Goal: Task Accomplishment & Management: Complete application form

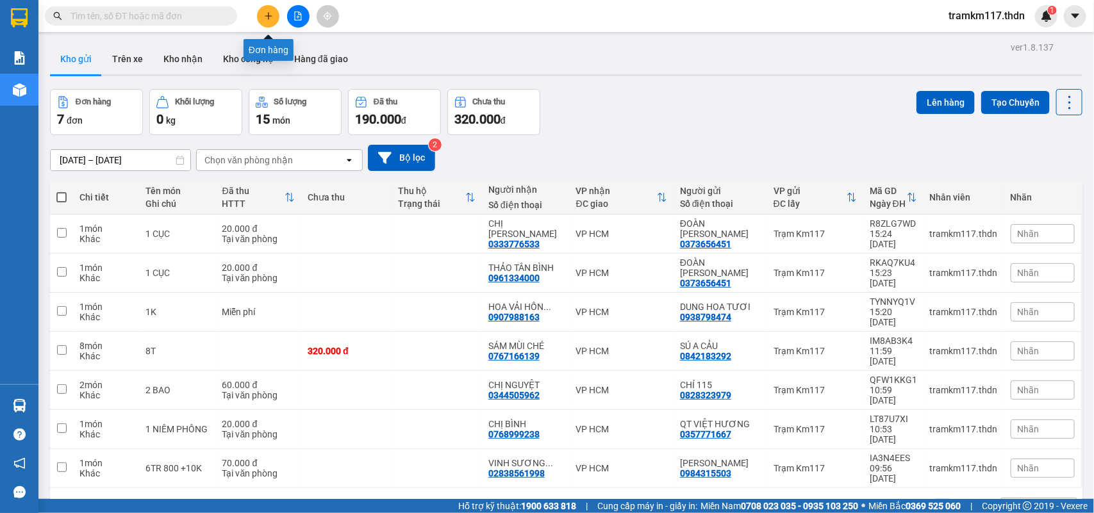
click at [268, 19] on icon "plus" at bounding box center [268, 15] width 1 height 7
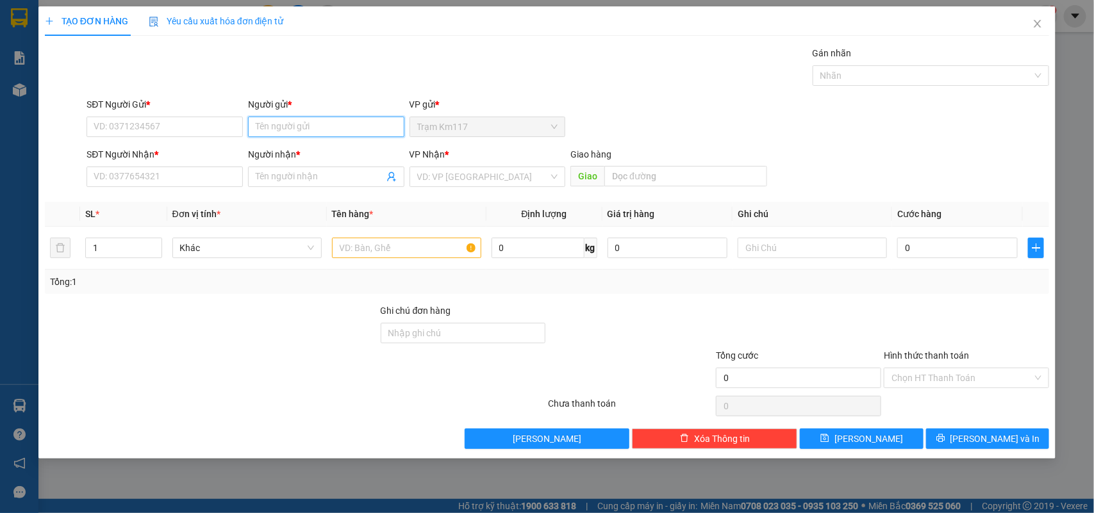
click at [322, 124] on input "Người gửi *" at bounding box center [326, 127] width 156 height 21
click at [283, 126] on input "kú·" at bounding box center [326, 127] width 156 height 21
type input "k"
type input "kiú"
click at [203, 129] on input "SĐT Người Gửi *" at bounding box center [165, 127] width 156 height 21
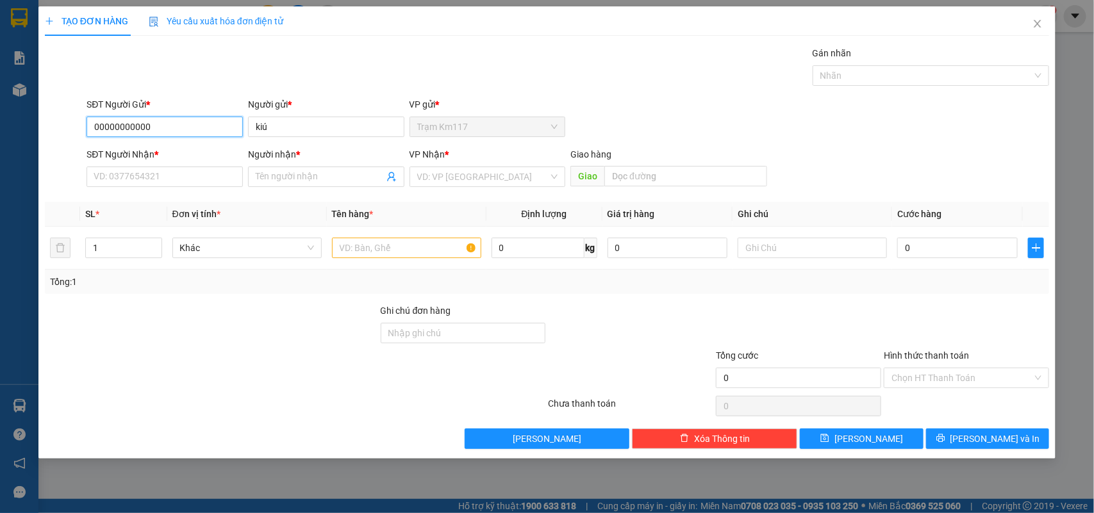
type input "000000000000"
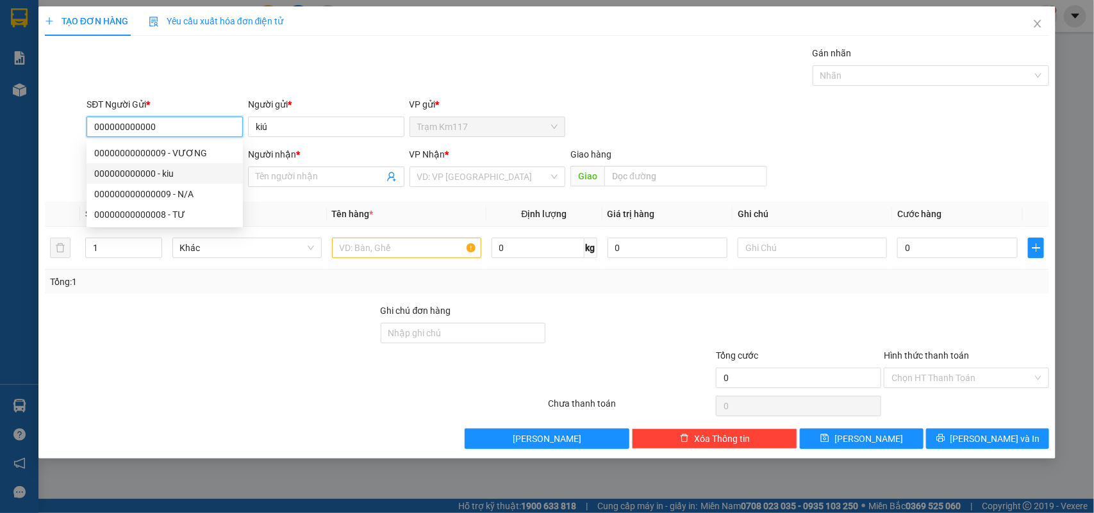
click at [149, 174] on div "000000000000 - kiu" at bounding box center [164, 174] width 141 height 14
type input "kiu"
type input "0938633260"
type input "lìn"
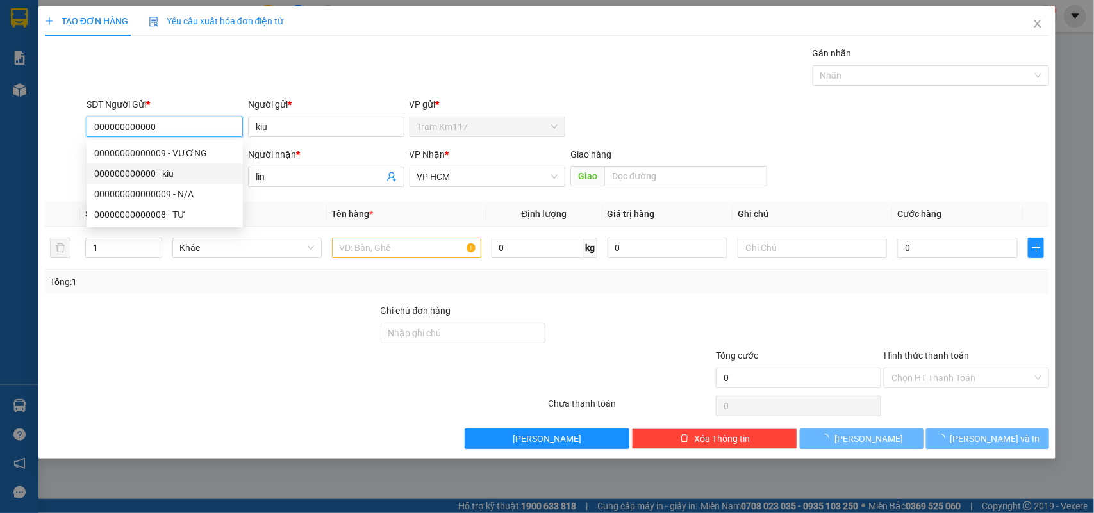
type input "60.000"
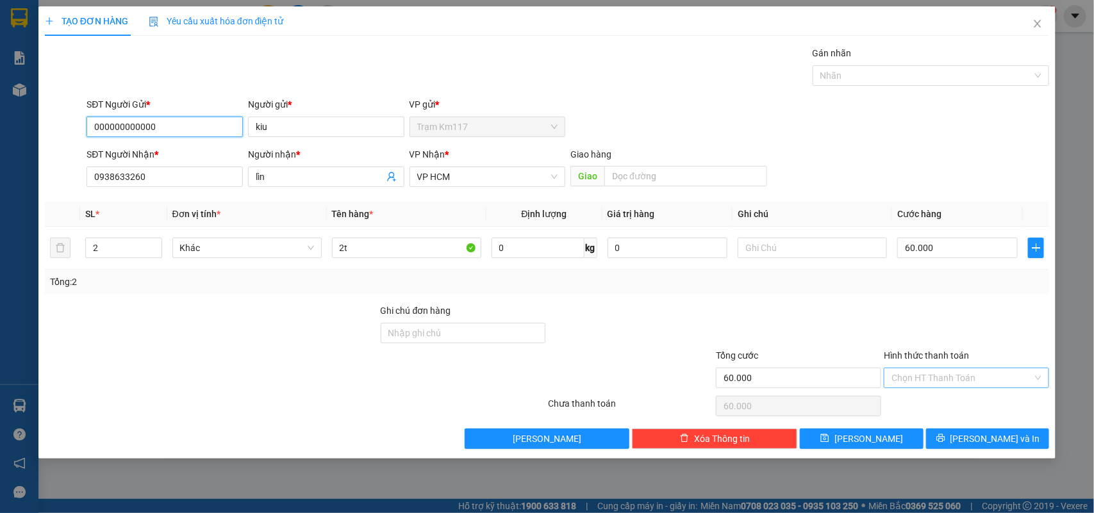
type input "000000000000"
click at [935, 379] on input "Hình thức thanh toán" at bounding box center [962, 378] width 141 height 19
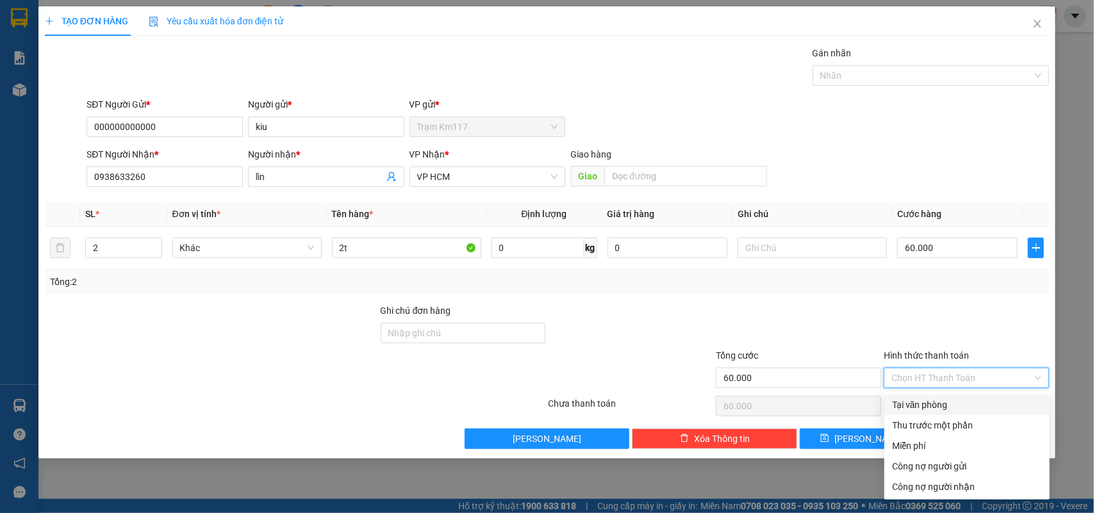
click at [922, 401] on div "Tại văn phòng" at bounding box center [967, 405] width 150 height 14
type input "0"
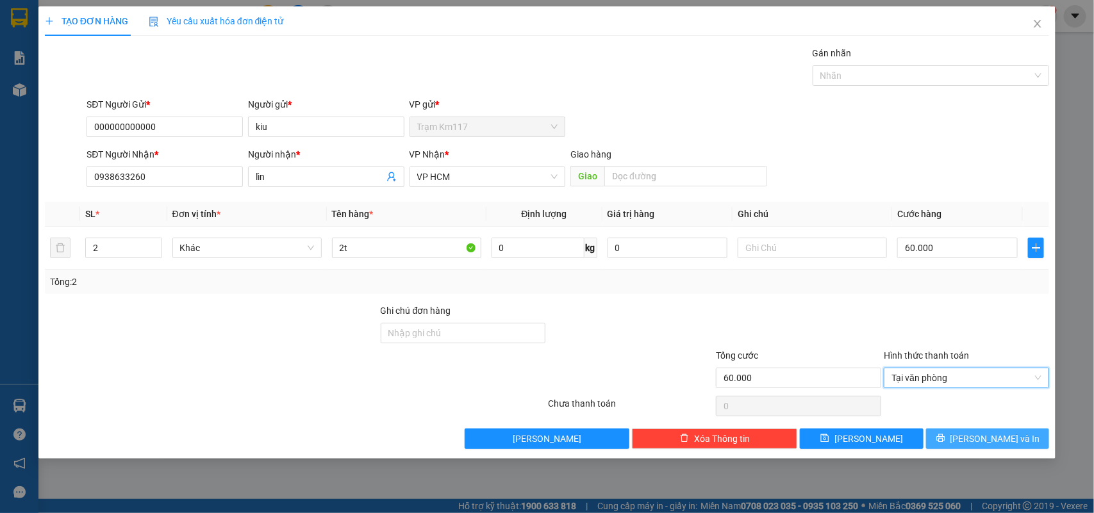
click at [974, 442] on button "[PERSON_NAME] và In" at bounding box center [987, 439] width 123 height 21
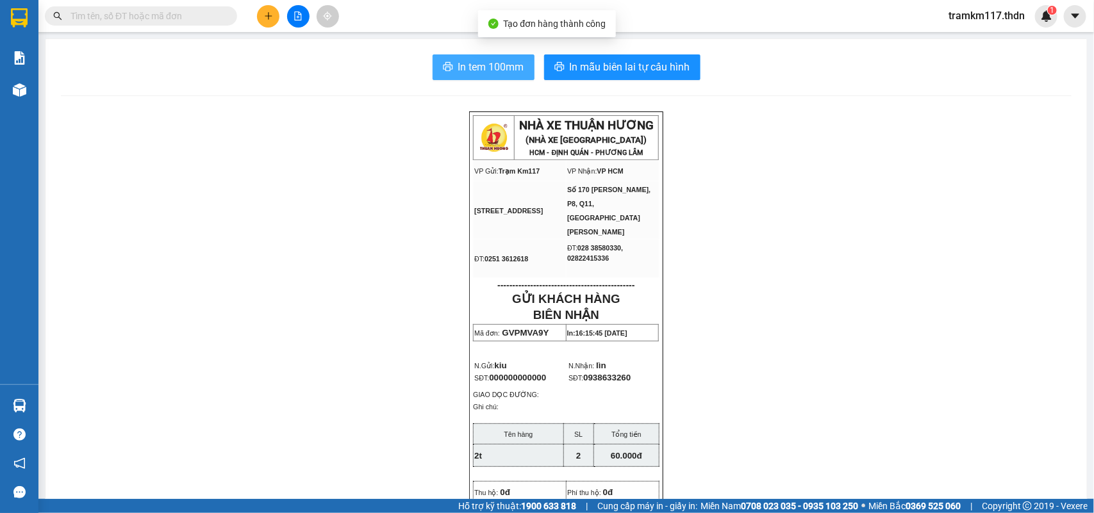
click at [465, 74] on span "In tem 100mm" at bounding box center [491, 67] width 66 height 16
click at [265, 18] on icon "plus" at bounding box center [268, 16] width 9 height 9
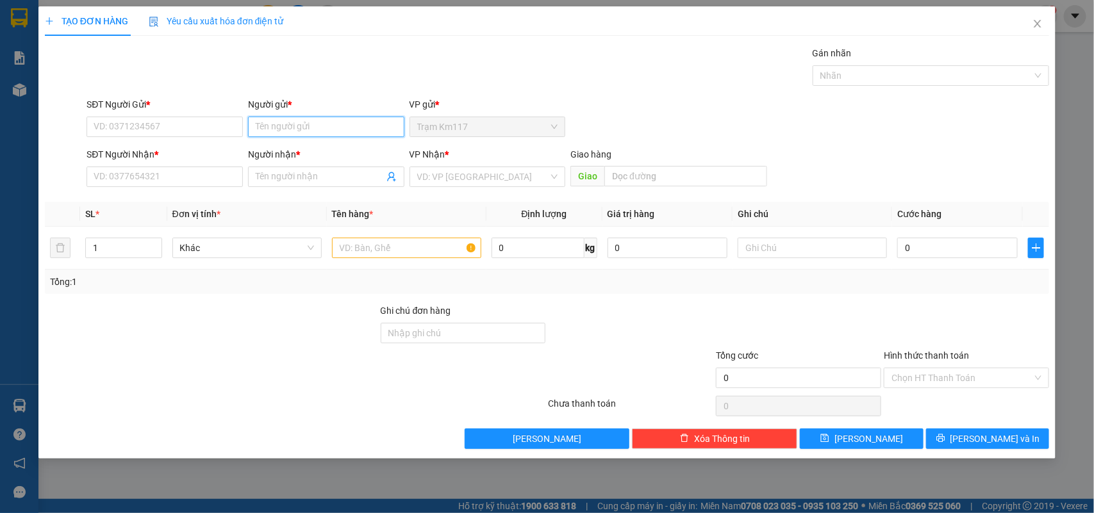
click at [290, 126] on input "Người gửi *" at bounding box center [326, 127] width 156 height 21
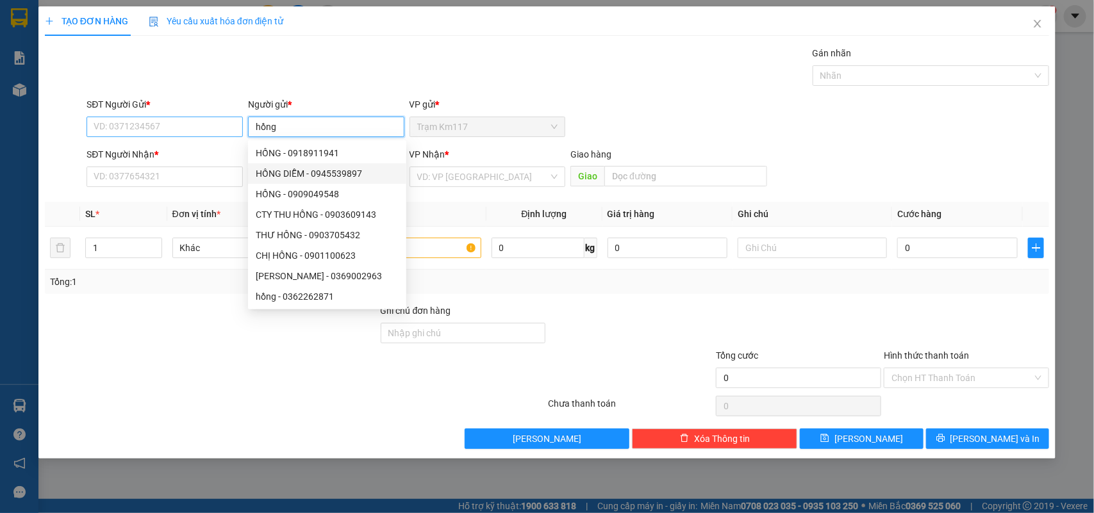
type input "hồng"
click at [209, 129] on input "SĐT Người Gửi *" at bounding box center [165, 127] width 156 height 21
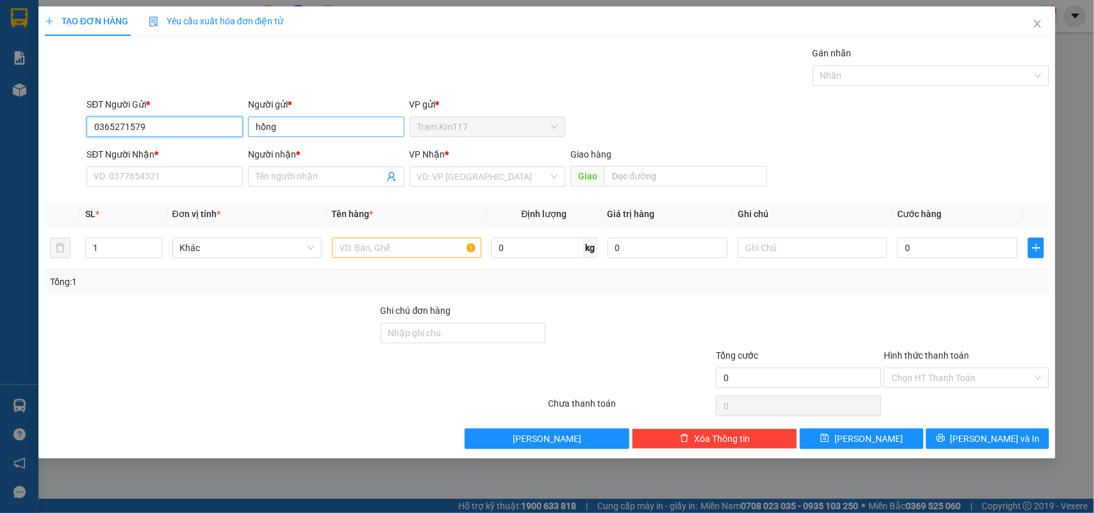
type input "0365271579"
click at [306, 126] on input "hồng" at bounding box center [326, 127] width 156 height 21
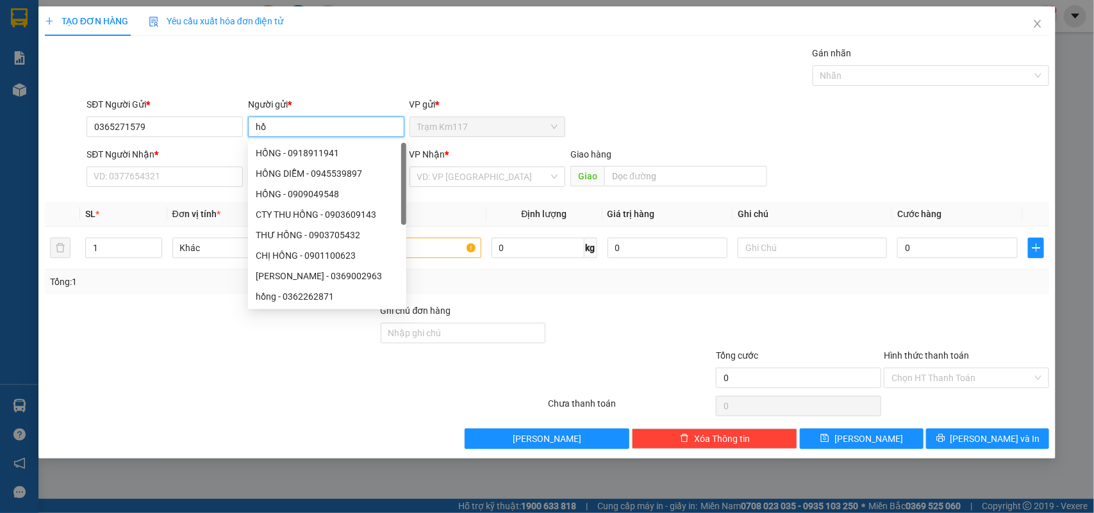
type input "h"
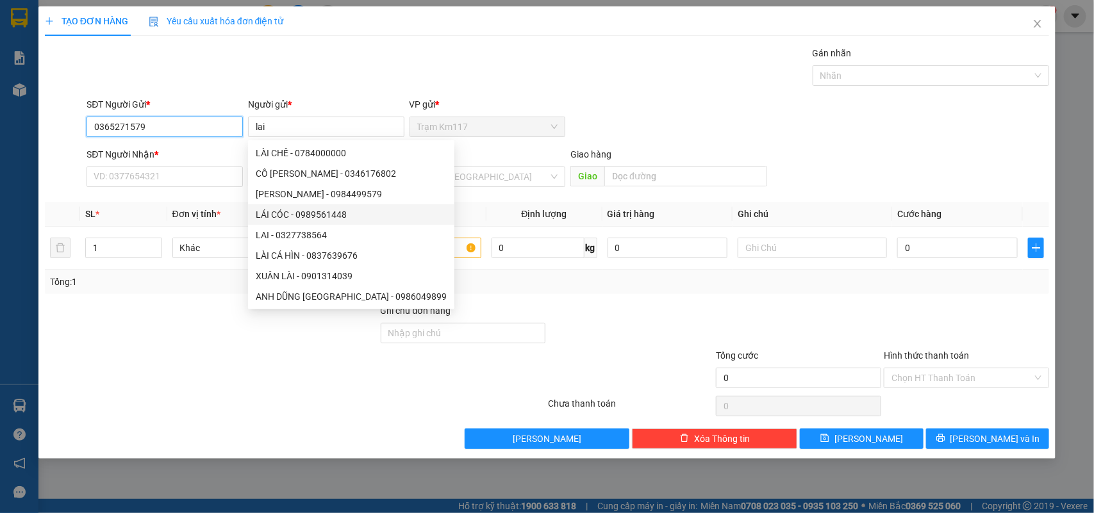
click at [186, 130] on input "0365271579" at bounding box center [165, 127] width 156 height 21
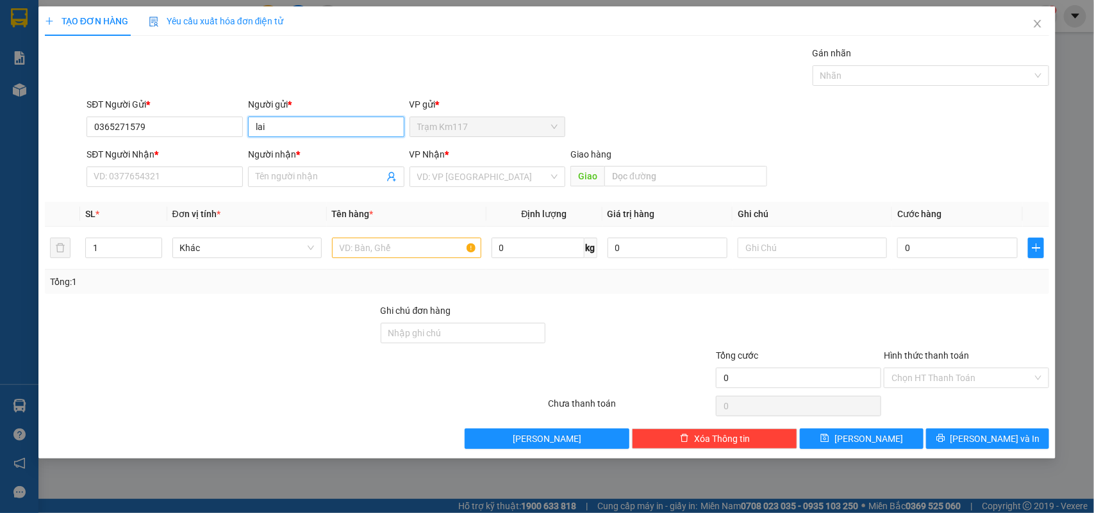
click at [294, 131] on input "lai" at bounding box center [326, 127] width 156 height 21
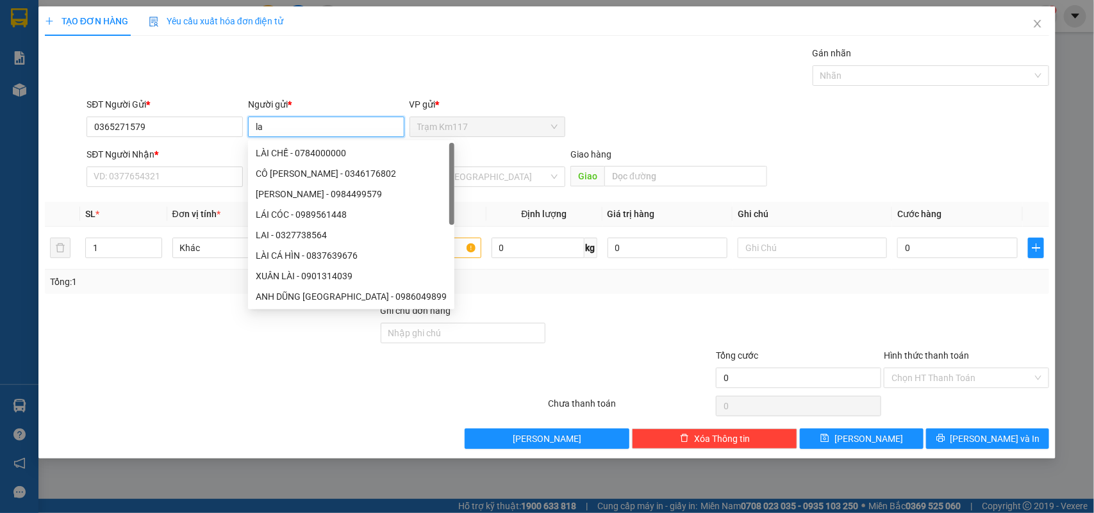
type input "l"
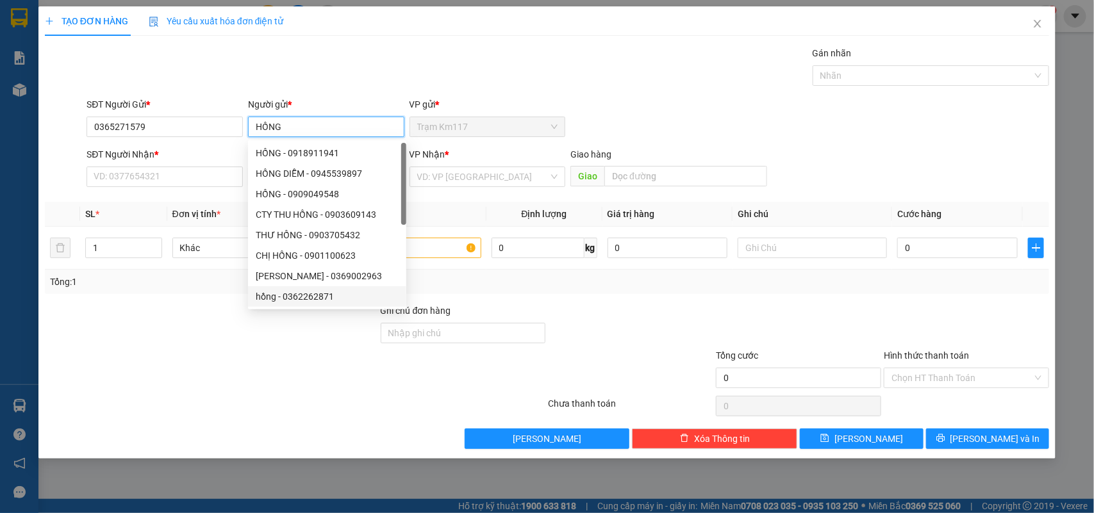
type input "HỒNG"
click at [231, 360] on div at bounding box center [212, 371] width 336 height 45
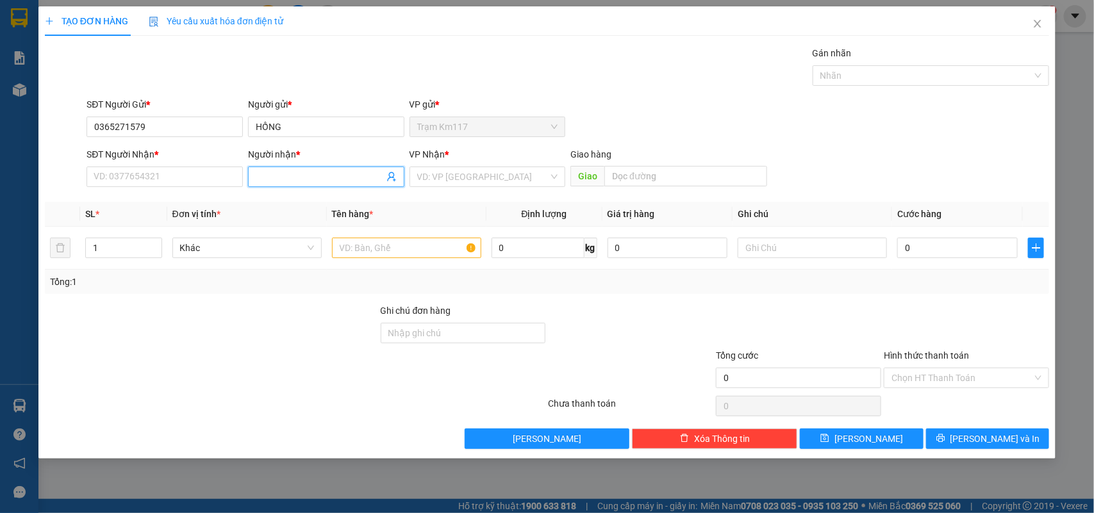
click at [392, 178] on icon "user-add" at bounding box center [392, 177] width 10 height 10
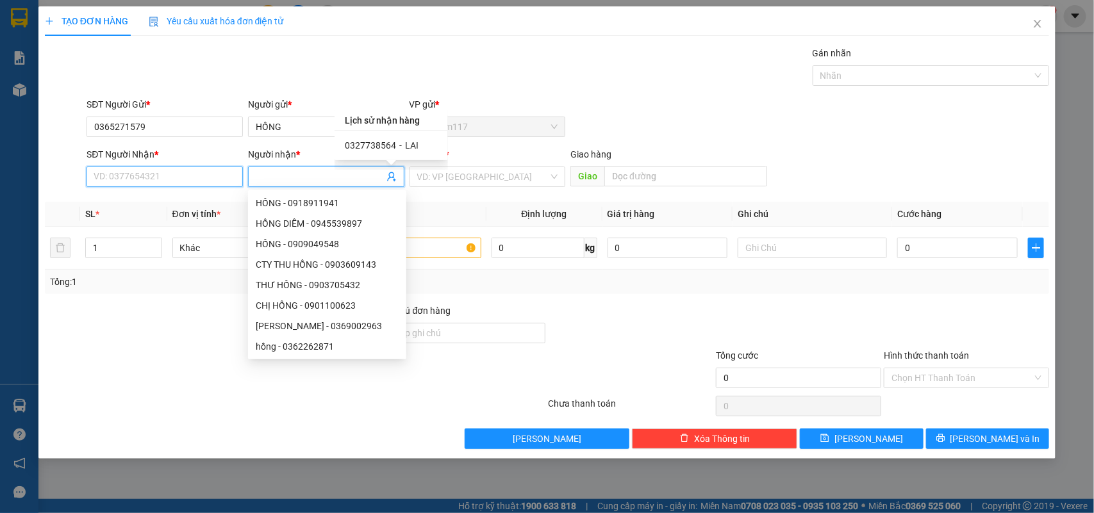
click at [194, 178] on input "SĐT Người Nhận *" at bounding box center [165, 177] width 156 height 21
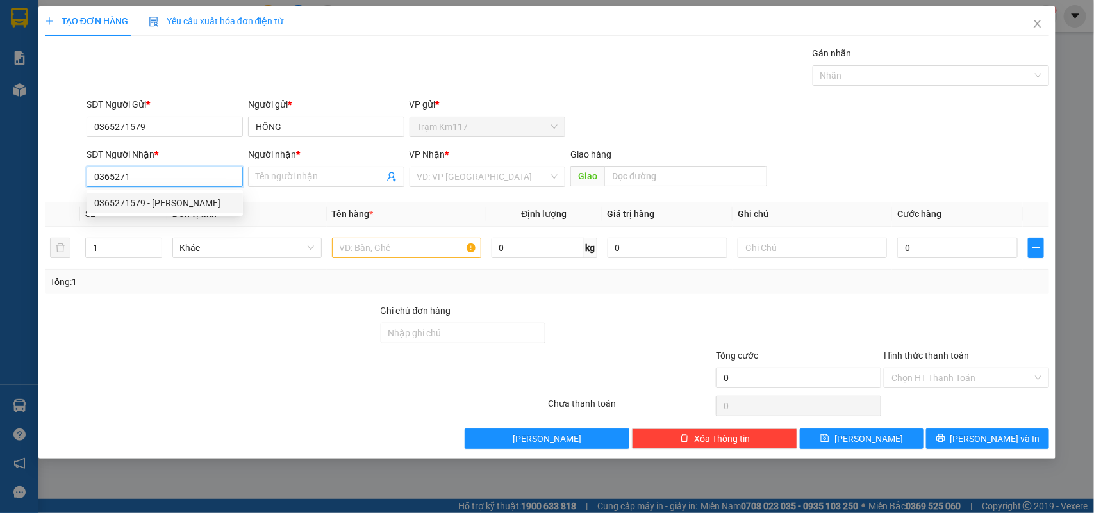
click at [146, 202] on div "0365271579 - [PERSON_NAME]" at bounding box center [164, 203] width 141 height 14
type input "0365271579"
type input "HỒNG"
type input "25.000"
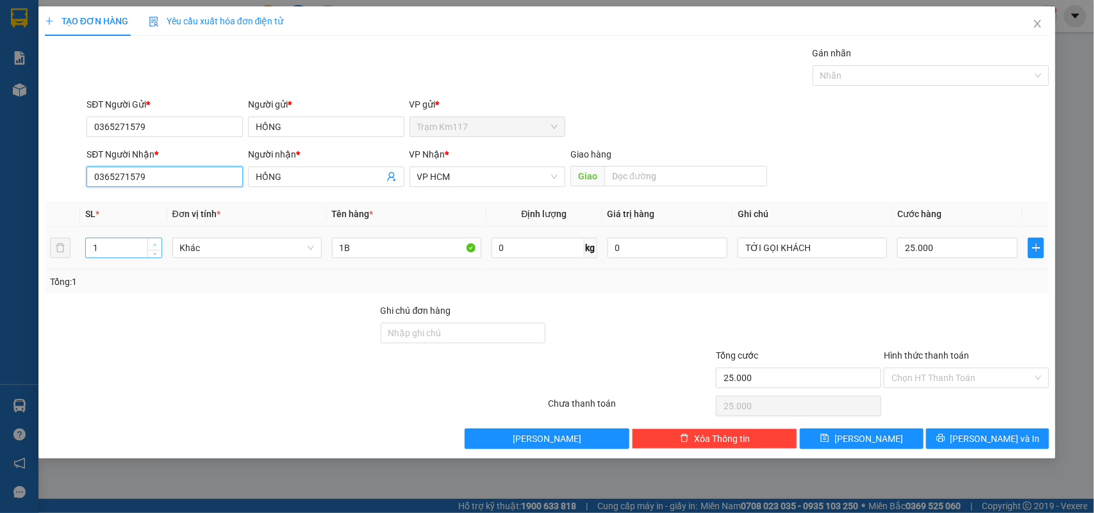
type input "0365271579"
type input "2"
click at [149, 244] on span "Increase Value" at bounding box center [154, 244] width 14 height 12
click at [356, 249] on input "1B" at bounding box center [406, 248] width 149 height 21
type input "1"
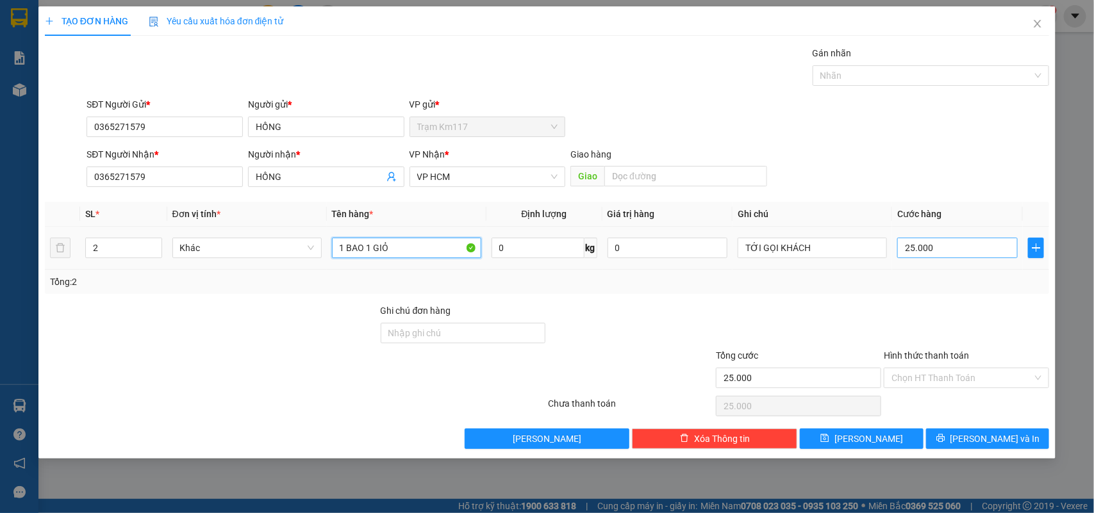
type input "1 BAO 1 GIỎ"
click at [941, 250] on input "25.000" at bounding box center [957, 248] width 121 height 21
type input "0"
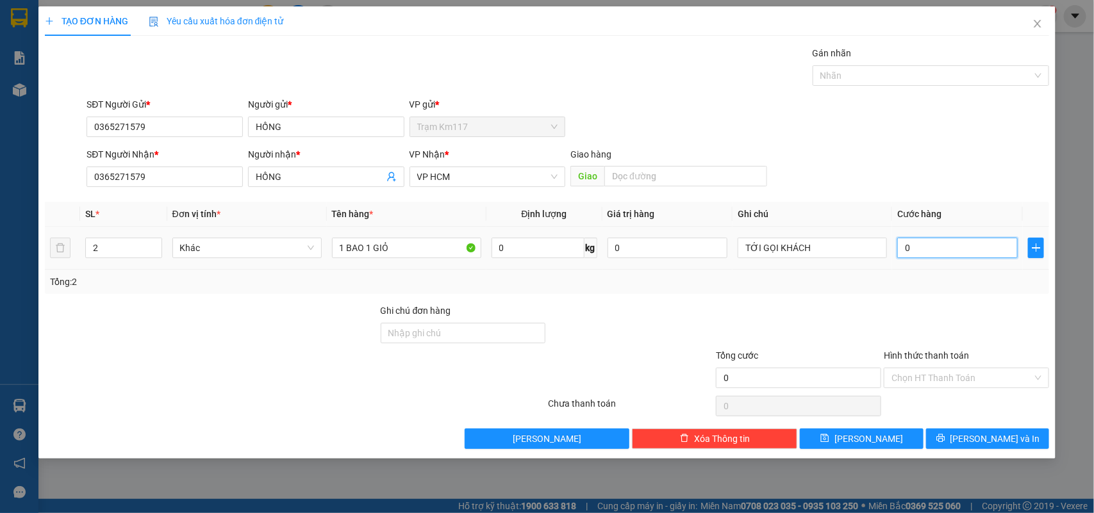
click at [902, 249] on input "0" at bounding box center [957, 248] width 121 height 21
type input "40"
type input "400"
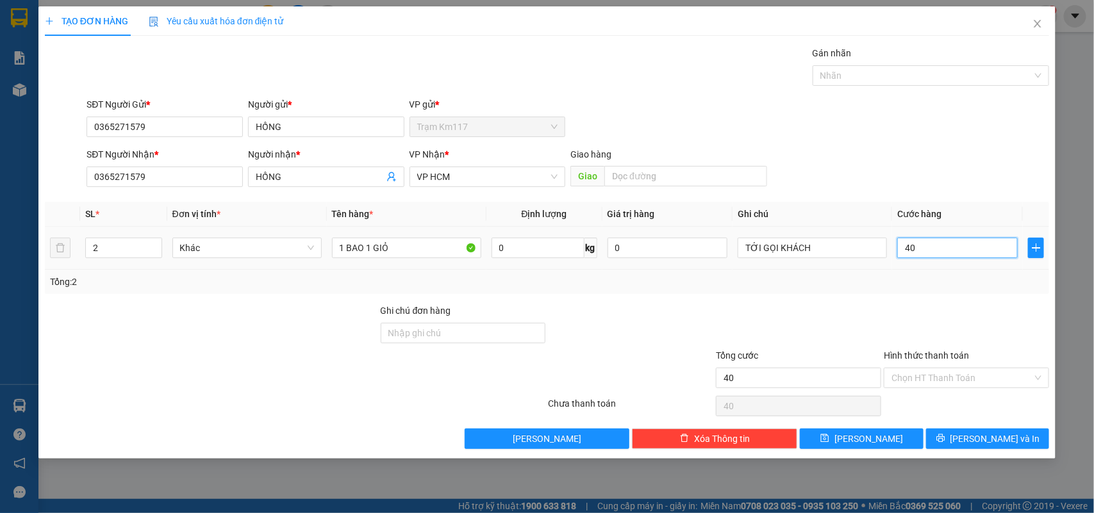
type input "400"
type input "4.000"
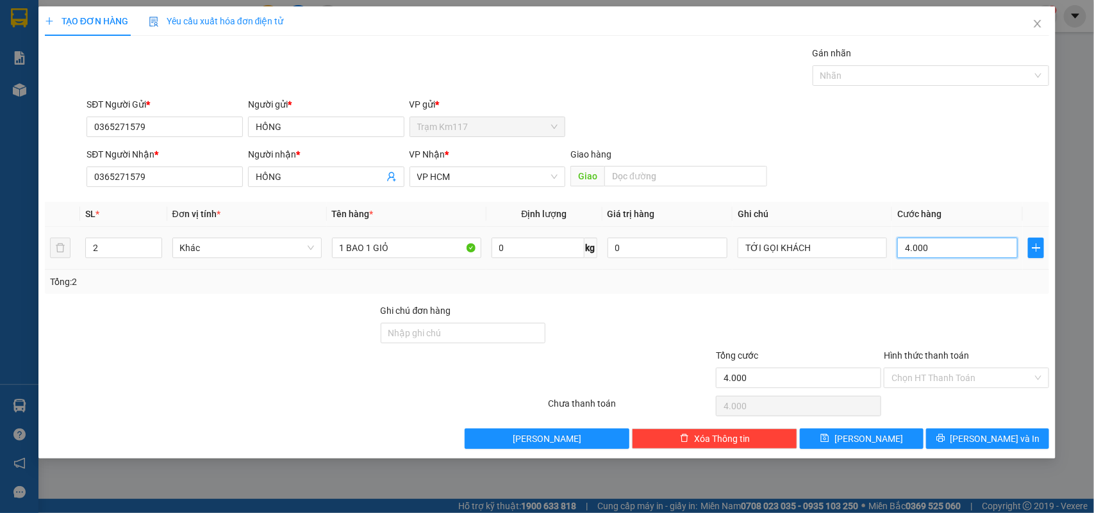
type input "40.000"
click at [937, 377] on input "Hình thức thanh toán" at bounding box center [962, 378] width 141 height 19
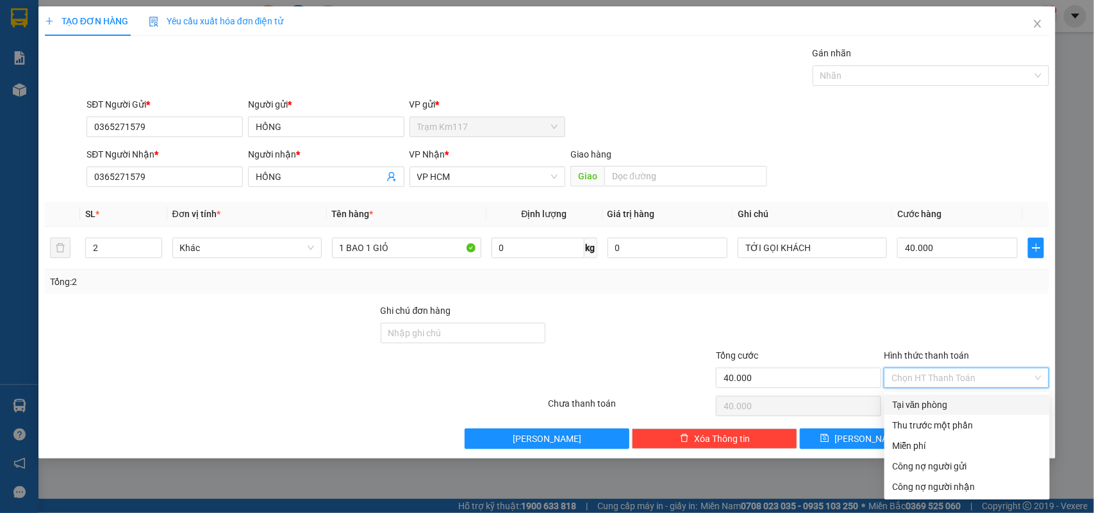
click at [927, 402] on div "Tại văn phòng" at bounding box center [967, 405] width 150 height 14
type input "0"
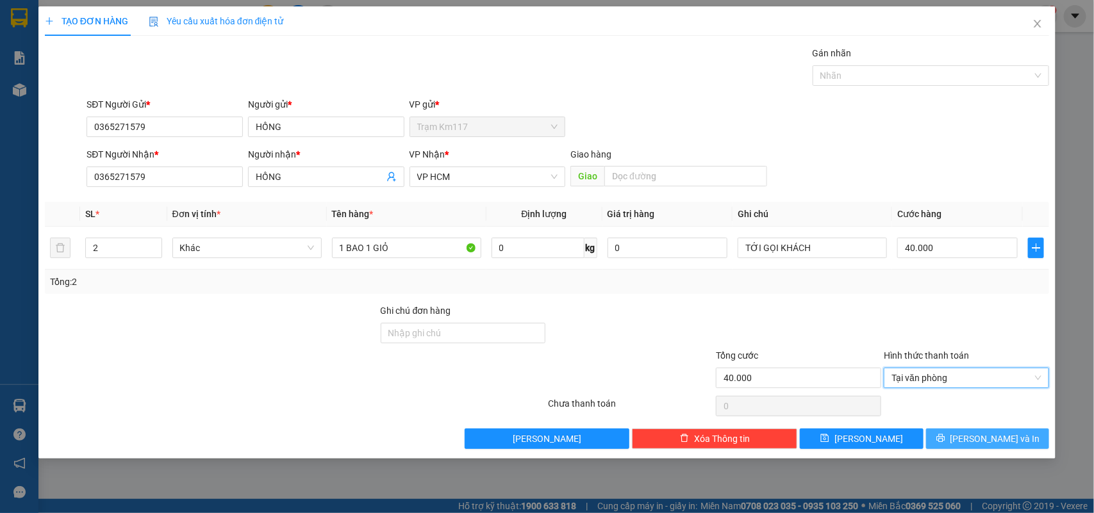
click at [976, 440] on span "[PERSON_NAME] và In" at bounding box center [996, 439] width 90 height 14
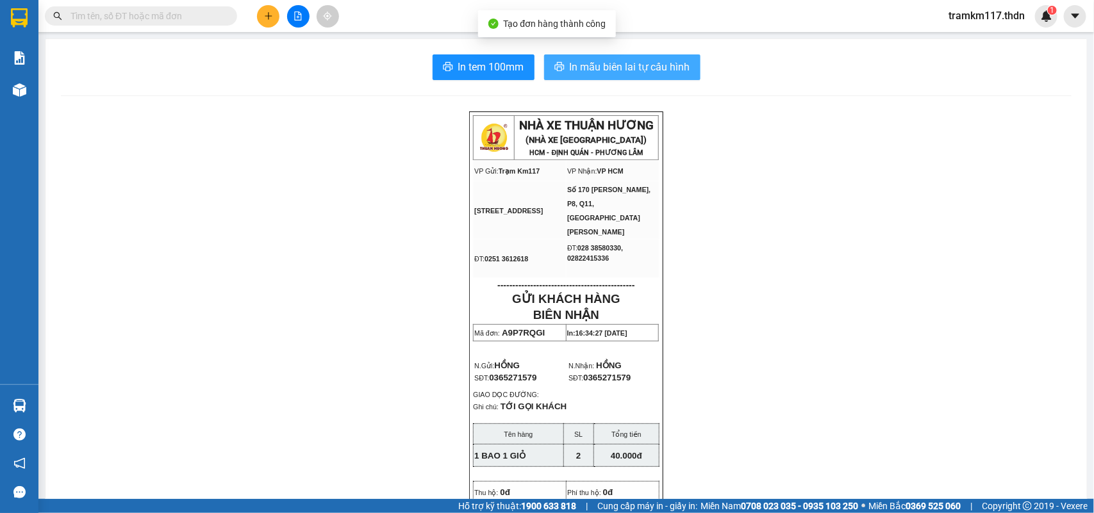
click at [580, 69] on span "In mẫu biên lai tự cấu hình" at bounding box center [630, 67] width 121 height 16
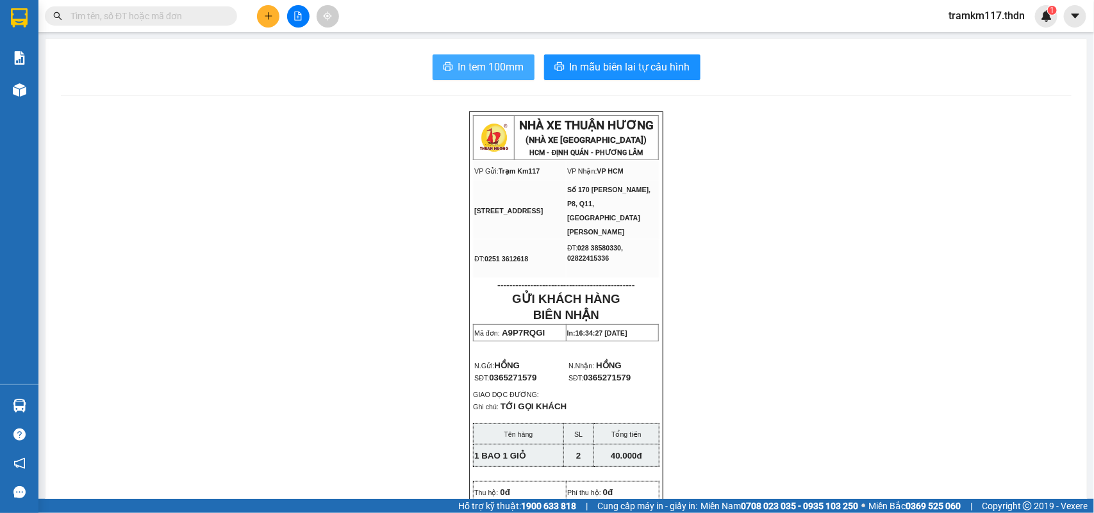
click at [463, 71] on span "In tem 100mm" at bounding box center [491, 67] width 66 height 16
